Goal: Transaction & Acquisition: Purchase product/service

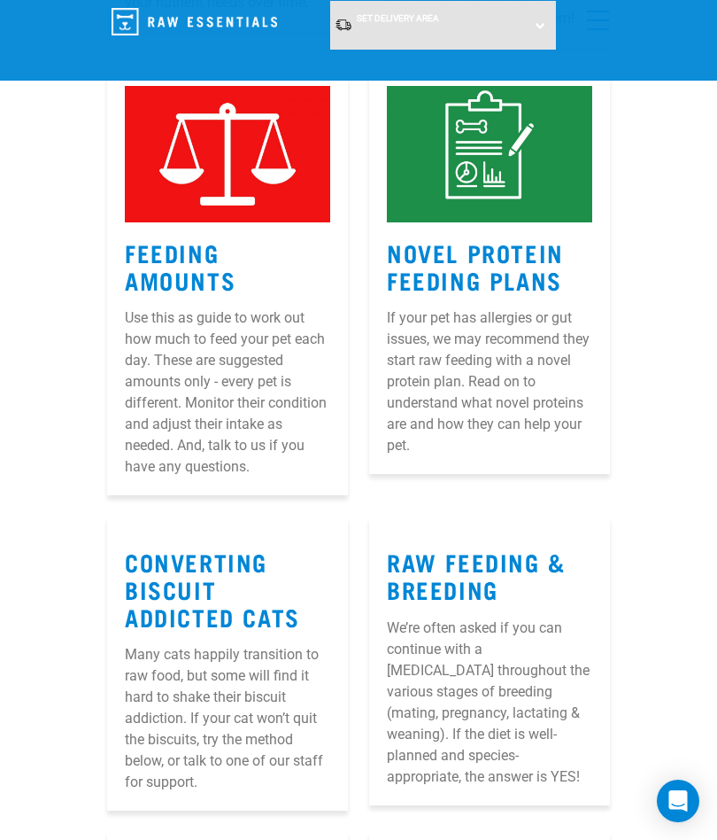
scroll to position [2583, 0]
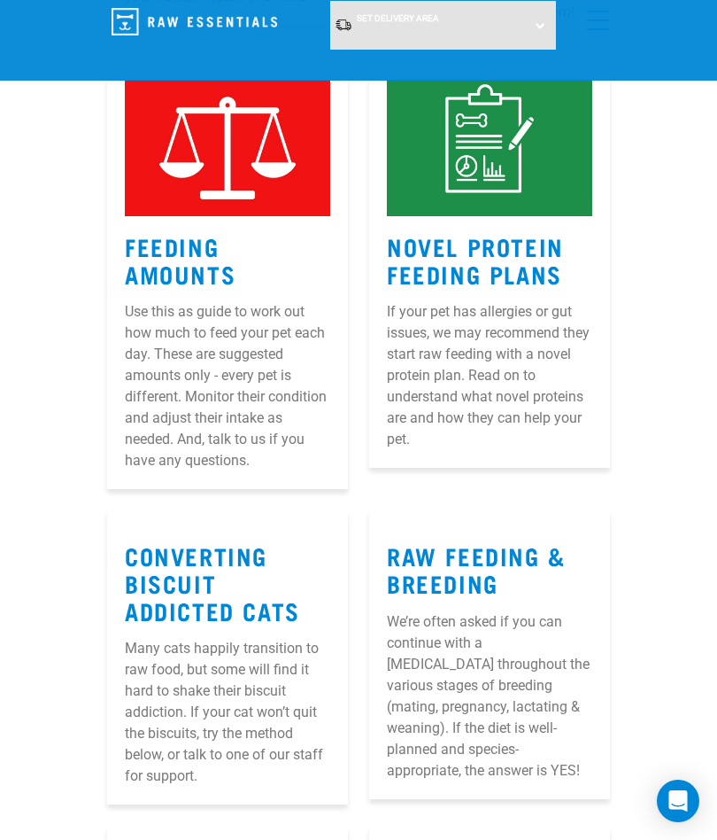
click at [217, 217] on img at bounding box center [227, 148] width 205 height 137
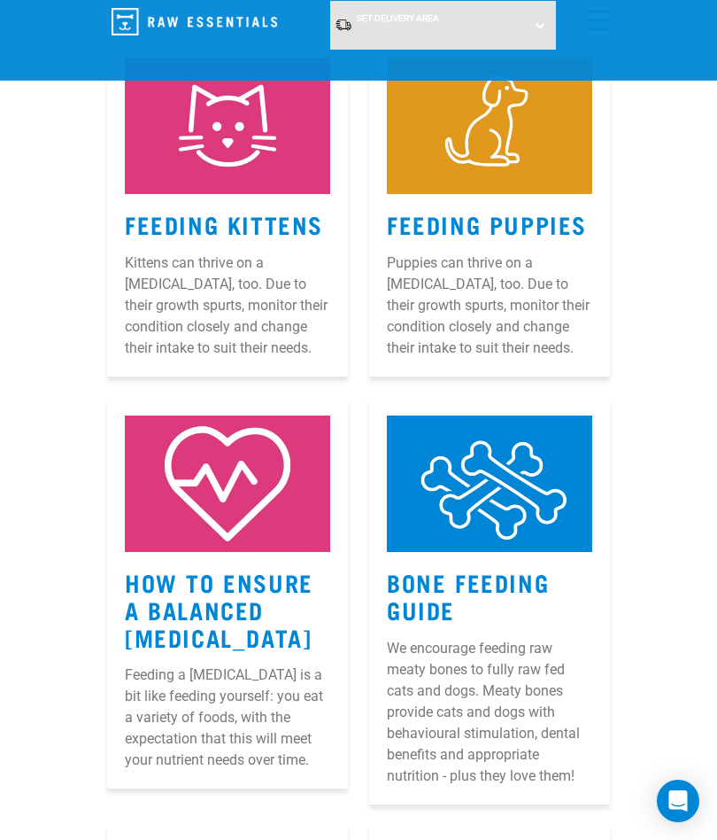
scroll to position [1820, 0]
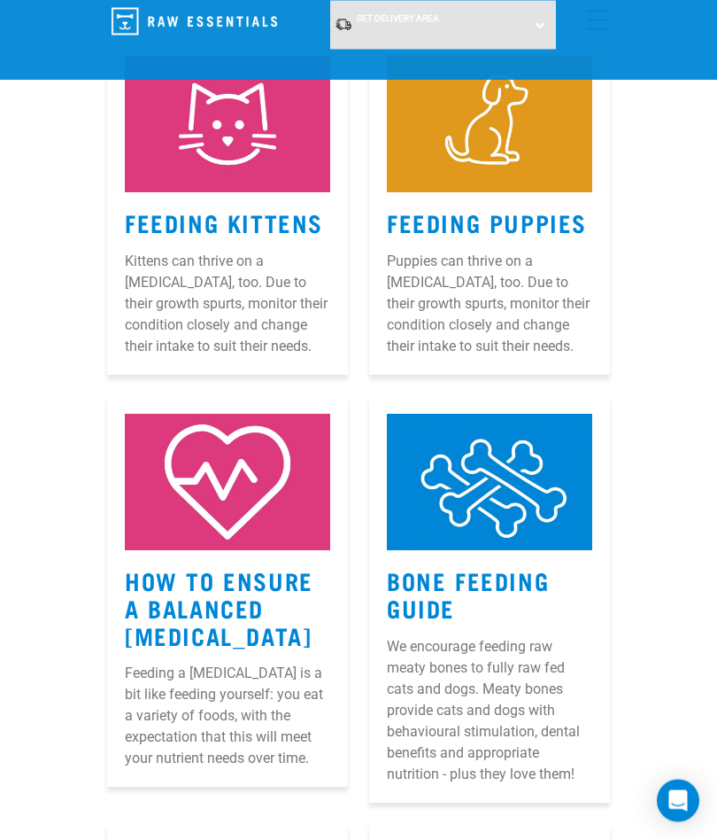
click at [224, 641] on link "How to Ensure a Balanced Raw Diet" at bounding box center [219, 607] width 189 height 67
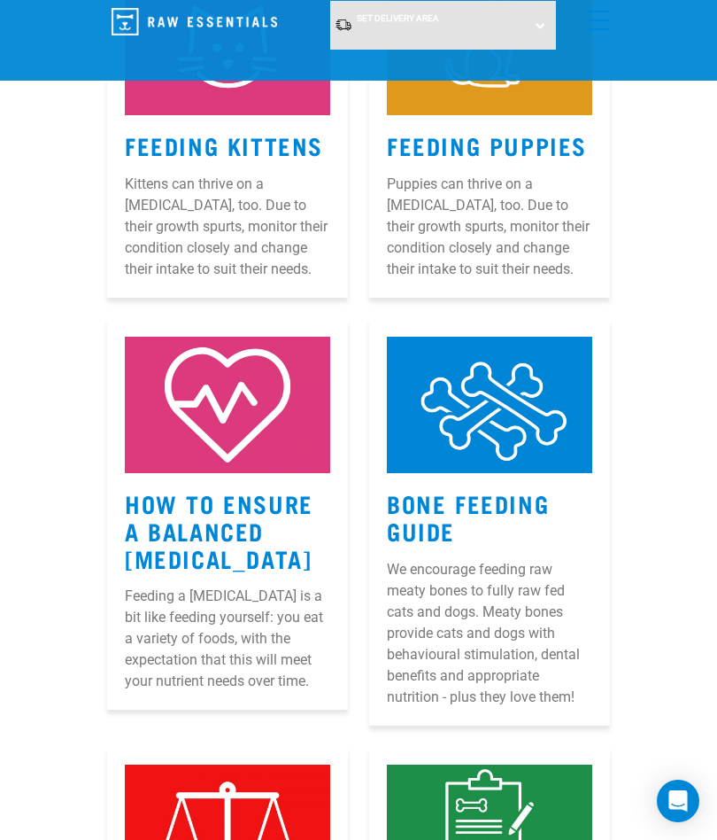
click at [496, 474] on img at bounding box center [489, 405] width 205 height 137
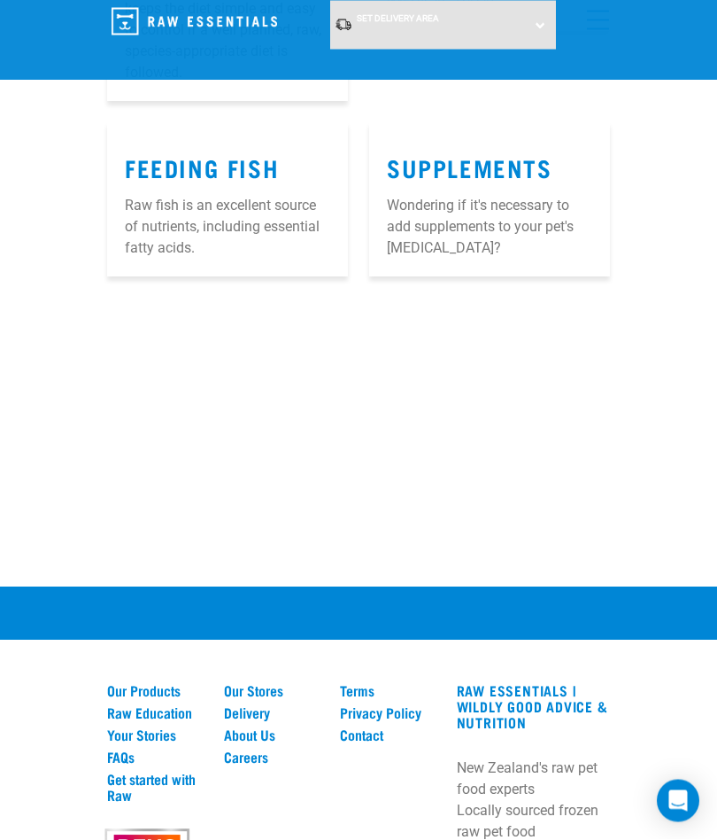
scroll to position [3841, 0]
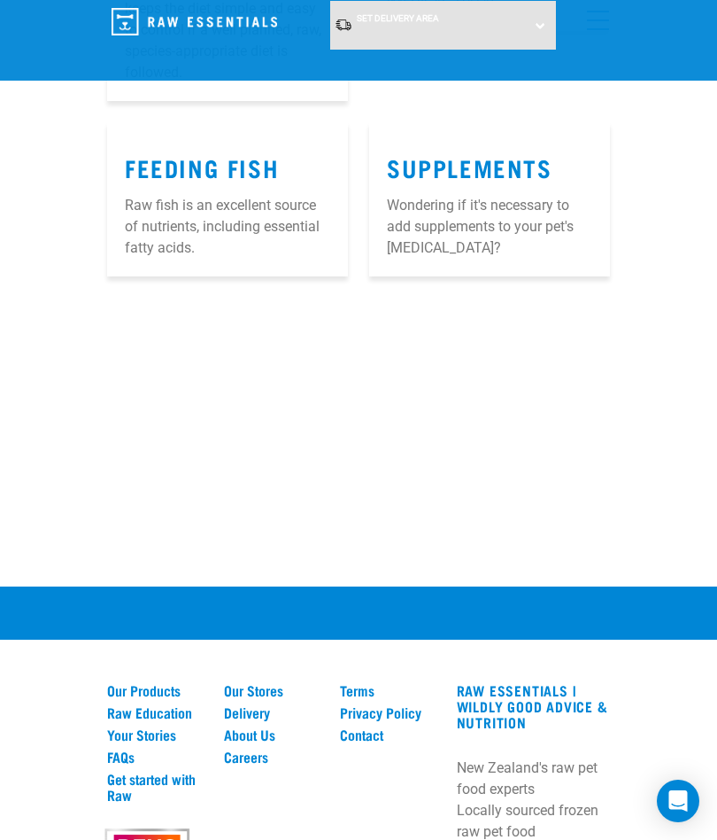
click at [163, 698] on link "Our Products" at bounding box center [155, 690] width 96 height 16
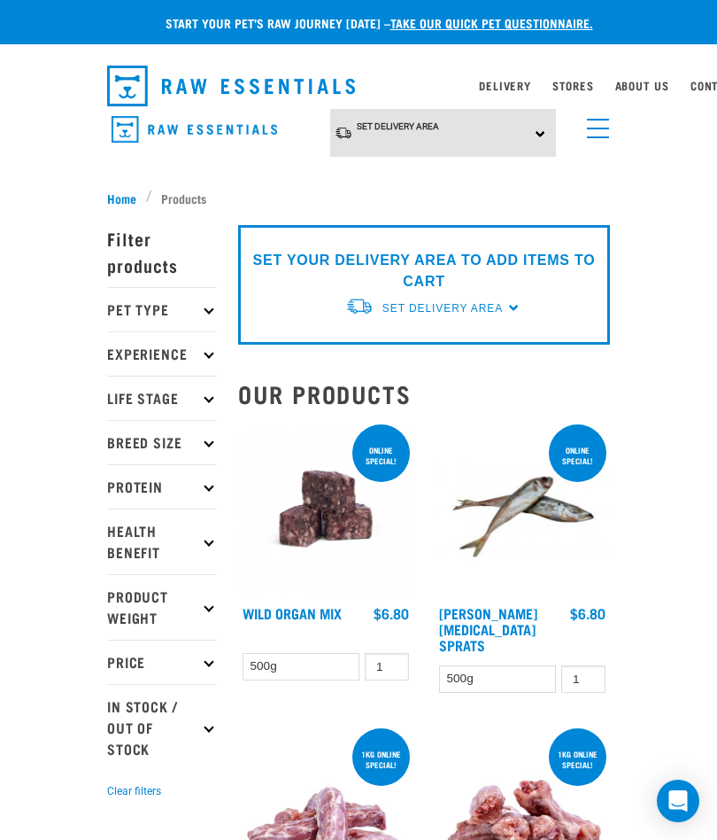
click at [200, 439] on p "Breed Size" at bounding box center [162, 442] width 110 height 44
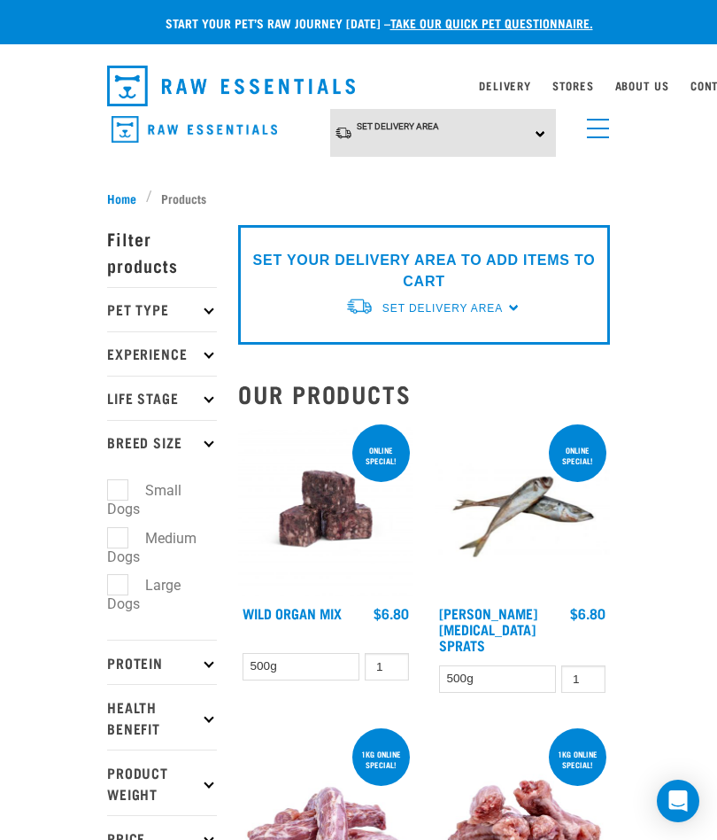
click at [163, 541] on label "Medium Dogs" at bounding box center [151, 547] width 89 height 41
click at [119, 540] on input "Medium Dogs" at bounding box center [113, 535] width 12 height 12
checkbox input "true"
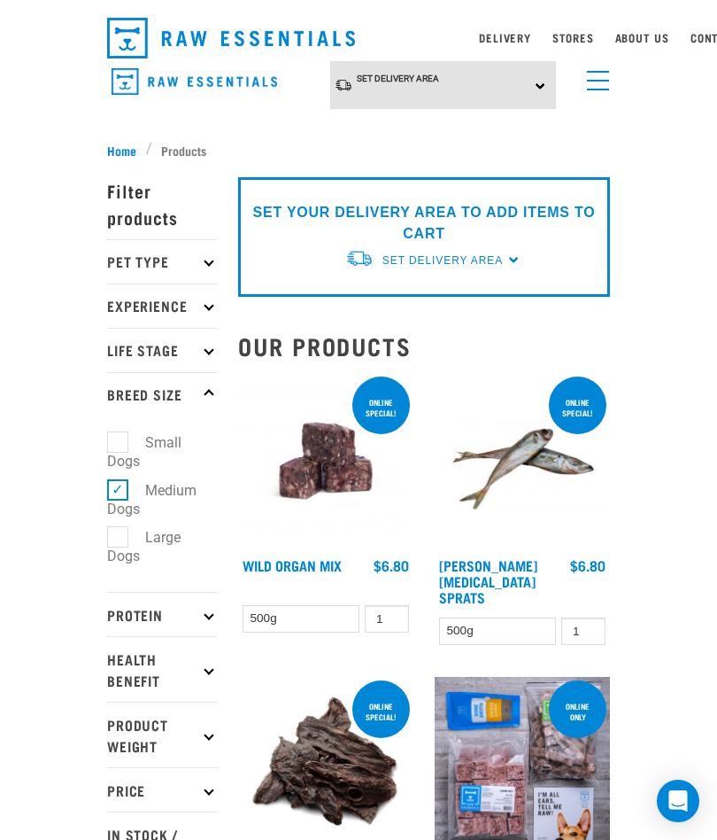
scroll to position [47, 0]
click at [202, 790] on p "Price" at bounding box center [162, 790] width 110 height 44
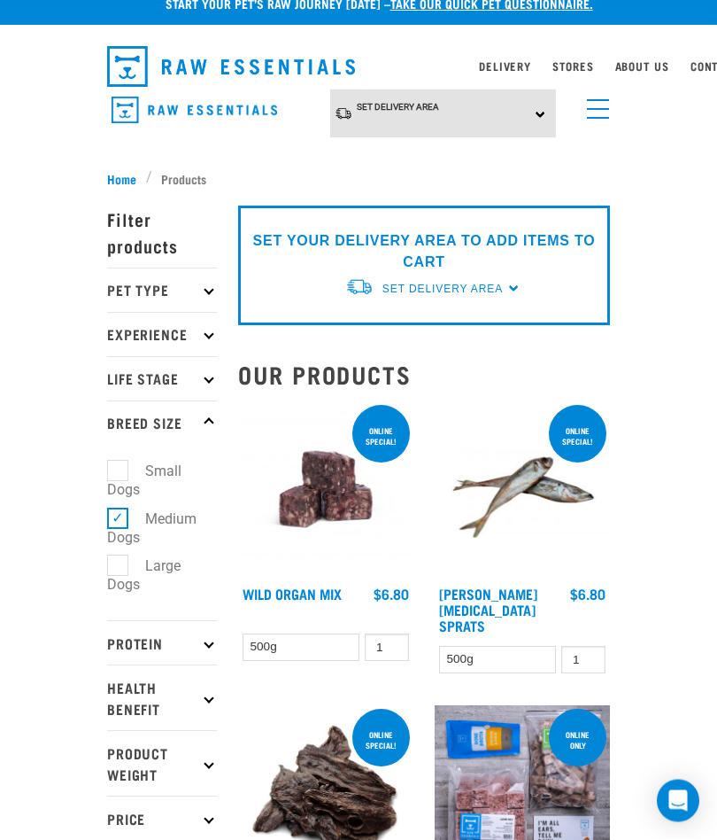
scroll to position [0, 0]
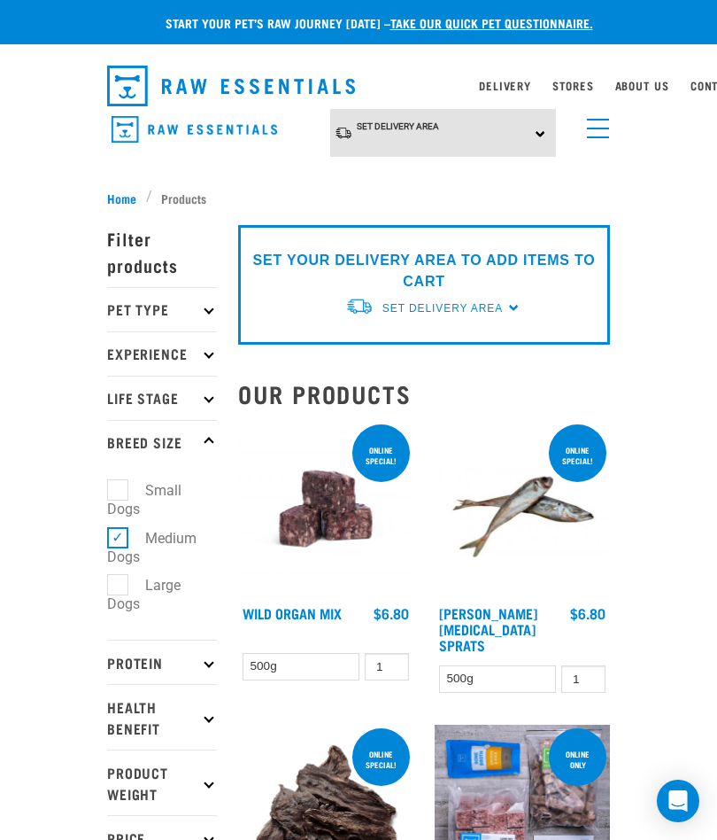
click at [207, 717] on icon at bounding box center [209, 717] width 10 height 10
click at [207, 307] on icon at bounding box center [209, 310] width 10 height 10
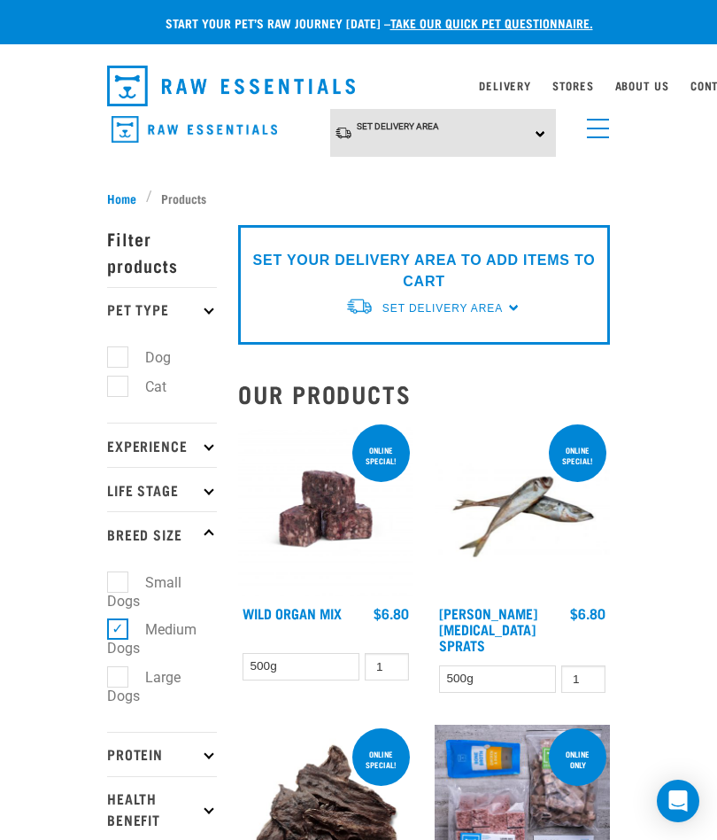
click at [157, 353] on label "Dog" at bounding box center [147, 357] width 61 height 22
click at [119, 353] on input "Dog" at bounding box center [113, 355] width 12 height 12
checkbox input "true"
click at [198, 445] on p "Experience" at bounding box center [162, 444] width 110 height 44
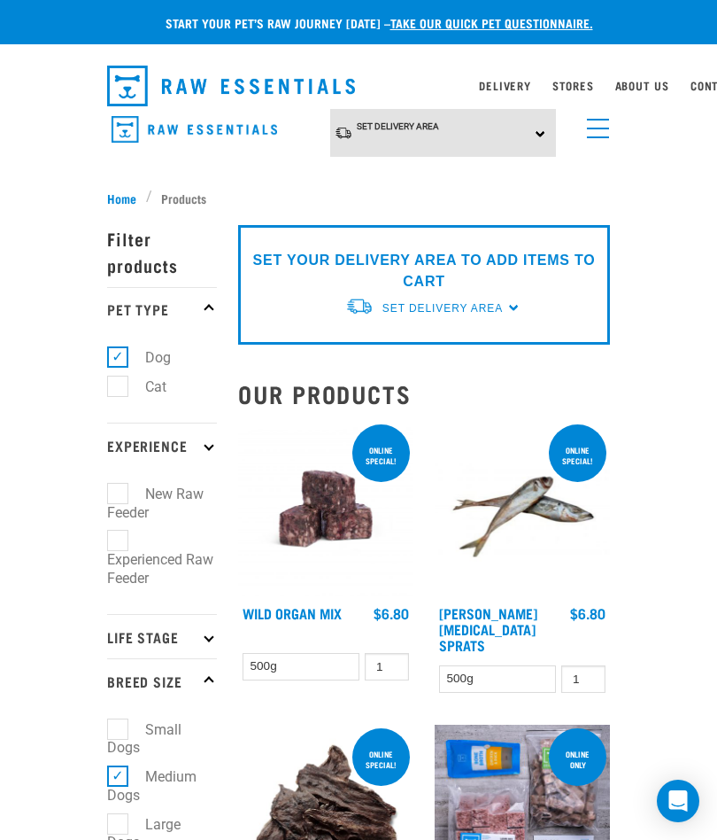
click at [207, 624] on p "Life Stage" at bounding box center [162, 636] width 110 height 44
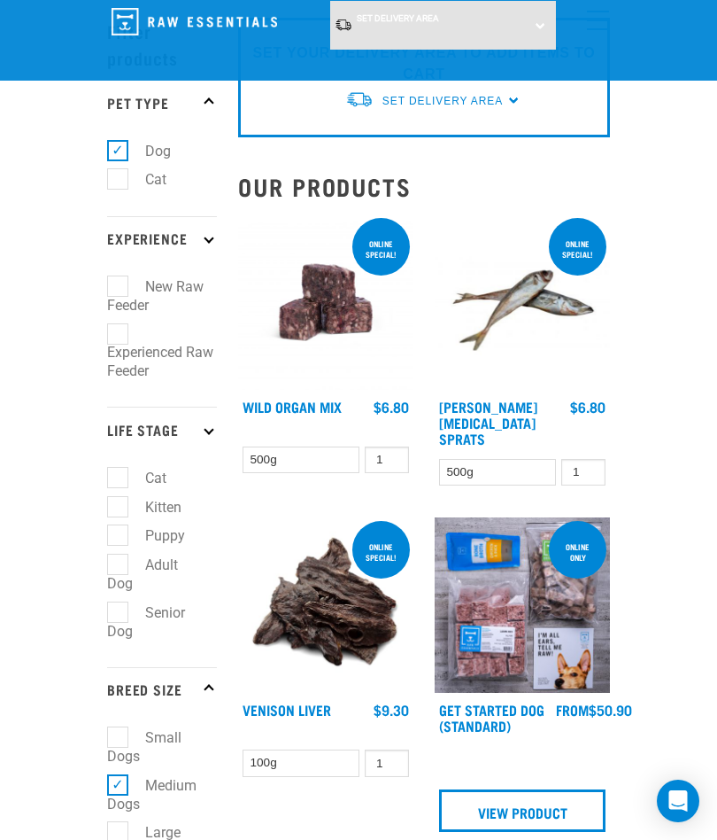
scroll to position [74, 0]
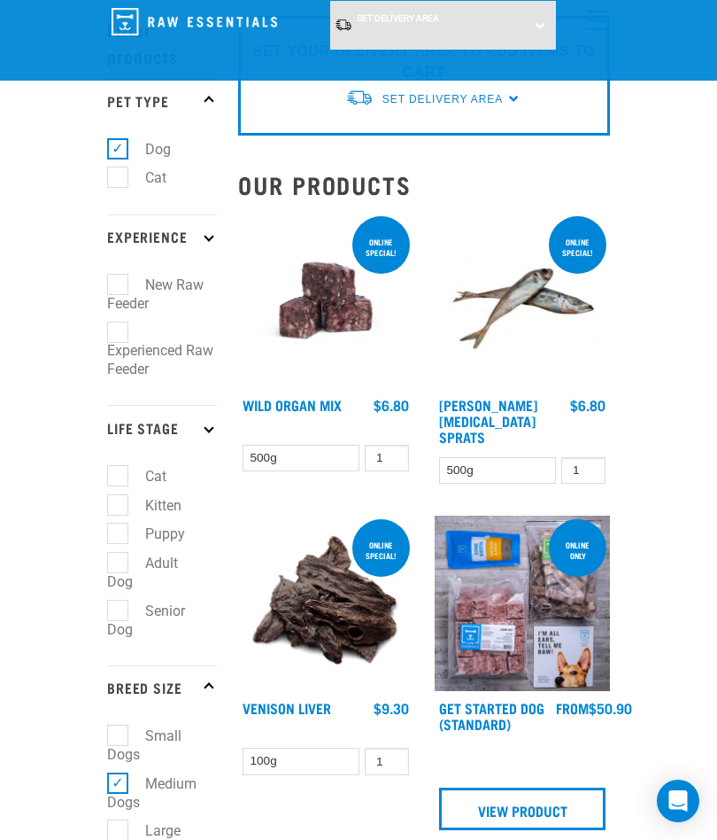
click at [124, 552] on label "Adult Dog" at bounding box center [142, 572] width 71 height 41
click at [119, 554] on input "Adult Dog" at bounding box center [113, 560] width 12 height 12
checkbox input "true"
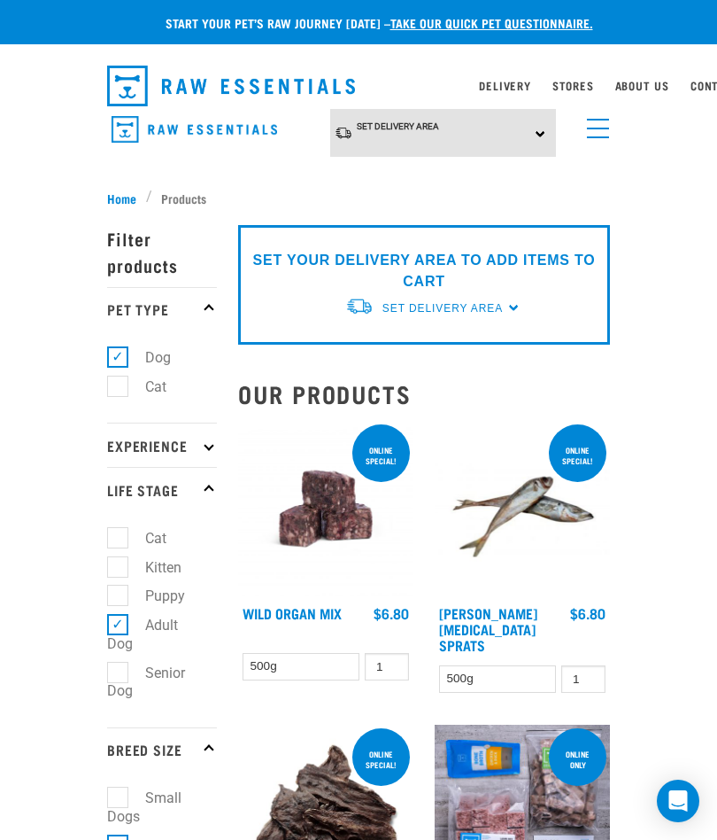
click at [501, 300] on link "Set Delivery Area" at bounding box center [443, 308] width 120 height 16
click at [421, 345] on link "[GEOGRAPHIC_DATA]" at bounding box center [433, 349] width 176 height 29
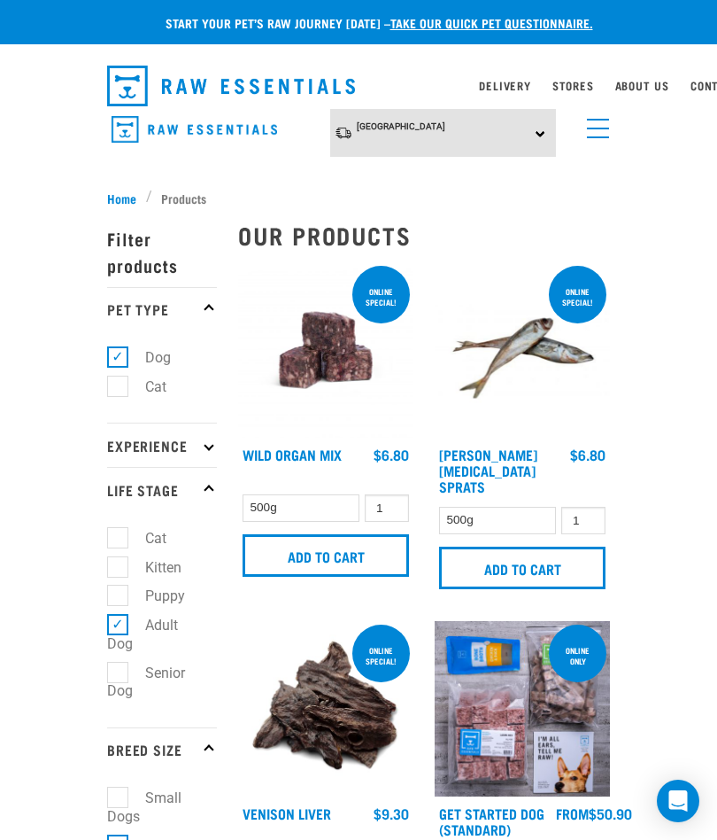
click at [203, 312] on p "Pet Type" at bounding box center [162, 309] width 110 height 44
click at [206, 442] on p "Experience" at bounding box center [162, 444] width 110 height 44
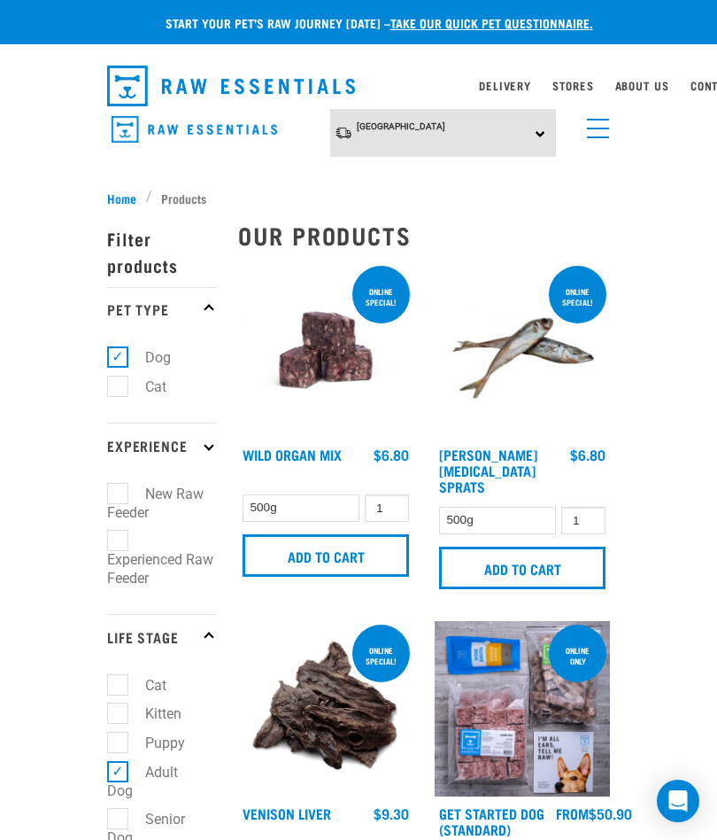
click at [123, 541] on label "Experienced Raw Feeder" at bounding box center [160, 559] width 106 height 59
click at [119, 541] on input "Experienced Raw Feeder" at bounding box center [113, 538] width 12 height 12
checkbox input "true"
click at [211, 307] on icon at bounding box center [209, 310] width 10 height 10
click at [212, 449] on p "Experience" at bounding box center [162, 444] width 110 height 44
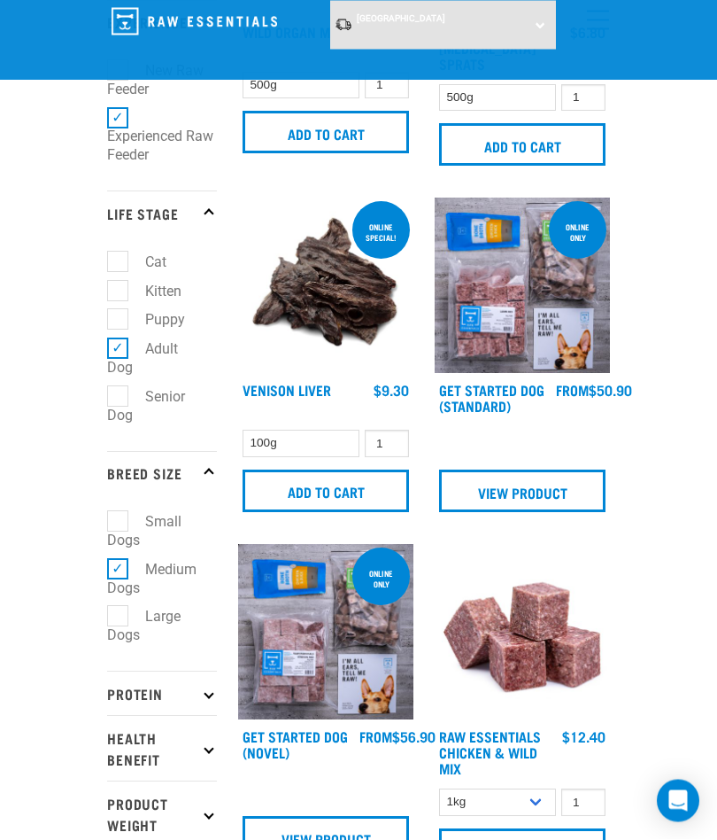
scroll to position [289, 0]
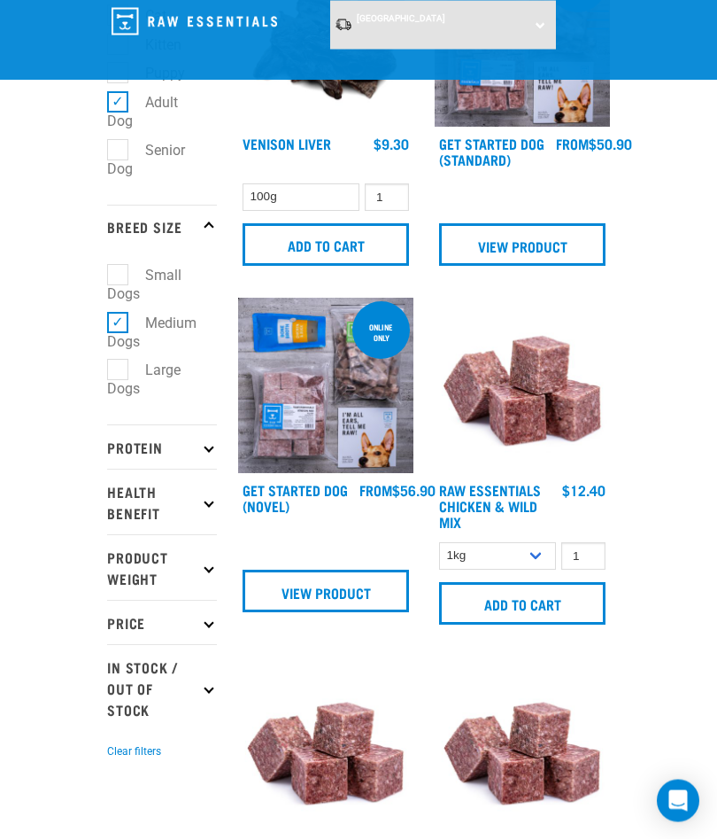
click at [206, 553] on p "Product Weight" at bounding box center [162, 568] width 110 height 66
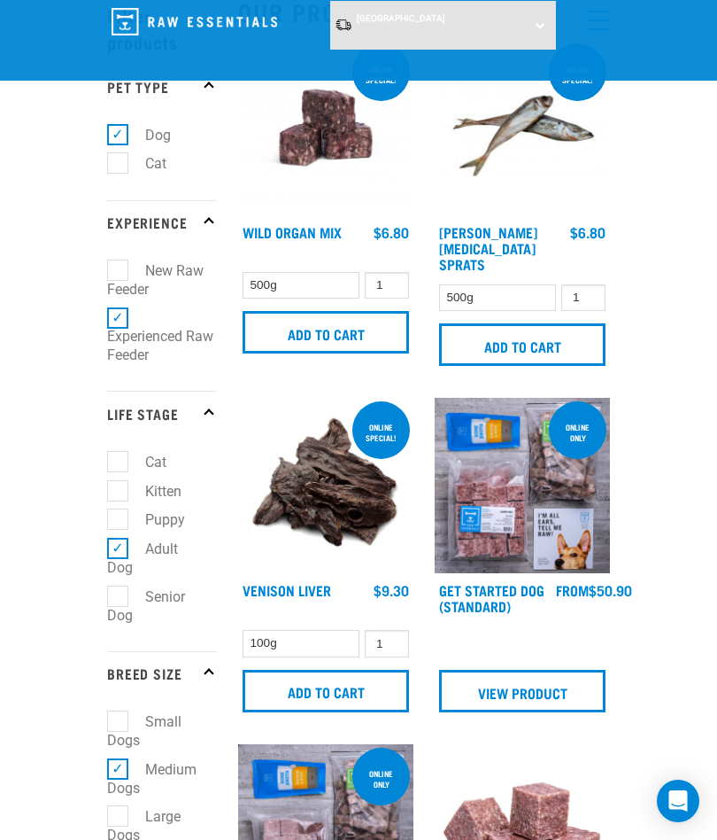
scroll to position [0, 0]
